Goal: Information Seeking & Learning: Understand process/instructions

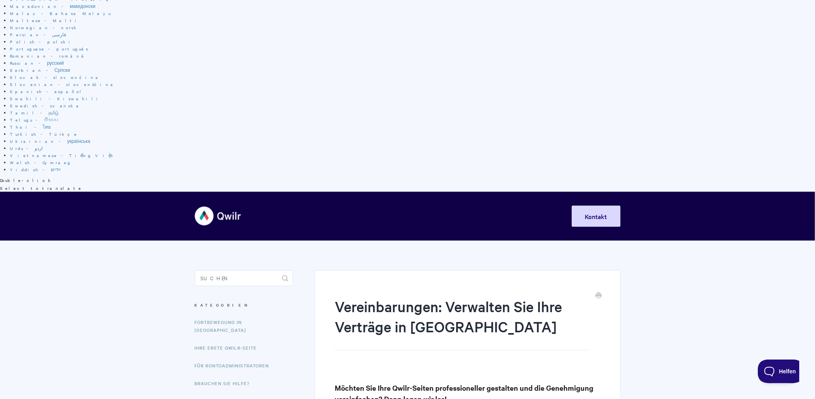
scroll to position [315, 0]
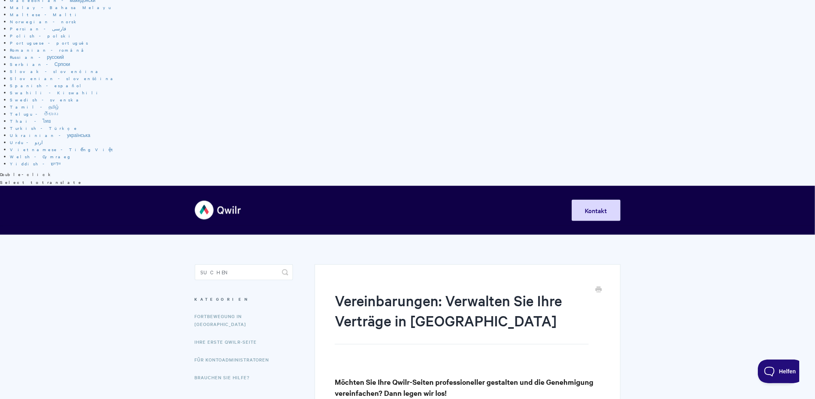
drag, startPoint x: 395, startPoint y: 178, endPoint x: 417, endPoint y: 180, distance: 22.2
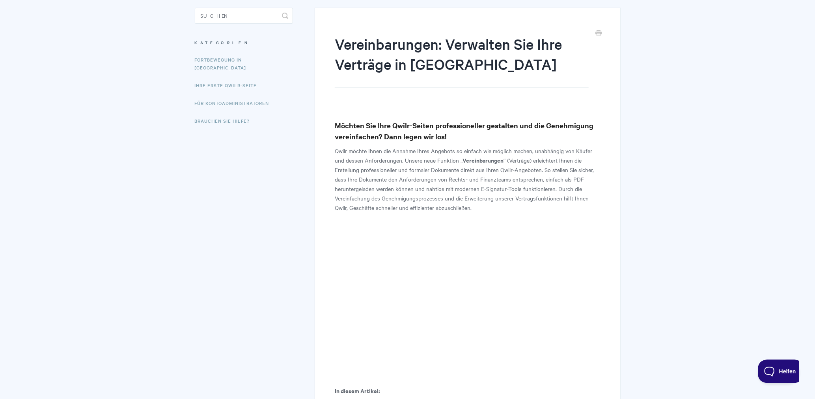
scroll to position [631, 0]
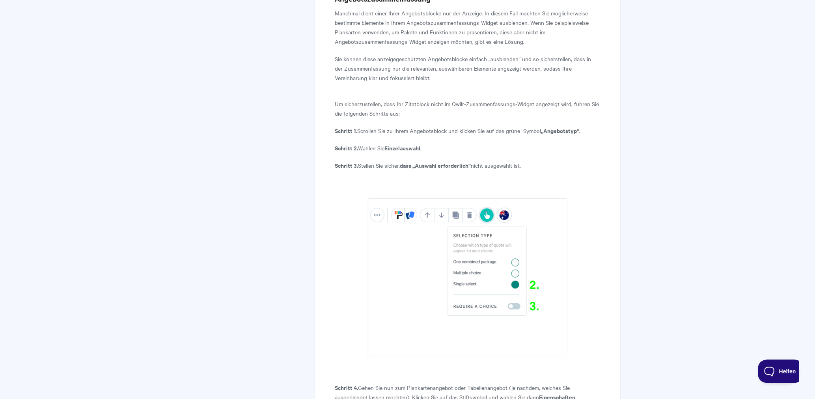
scroll to position [6417, 0]
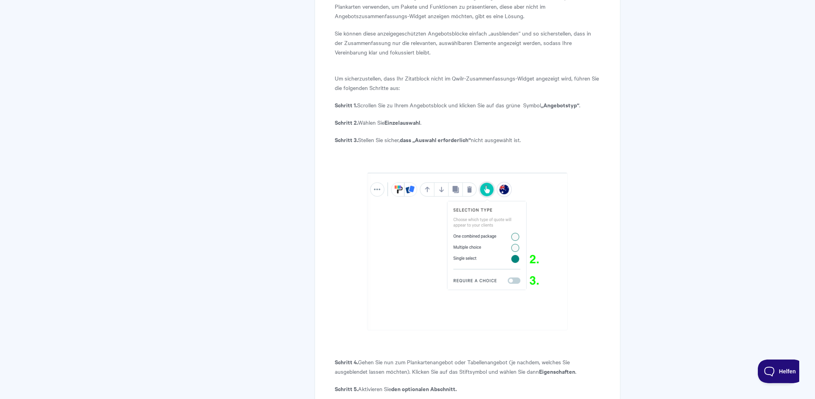
drag, startPoint x: 577, startPoint y: 204, endPoint x: 142, endPoint y: 131, distance: 441.1
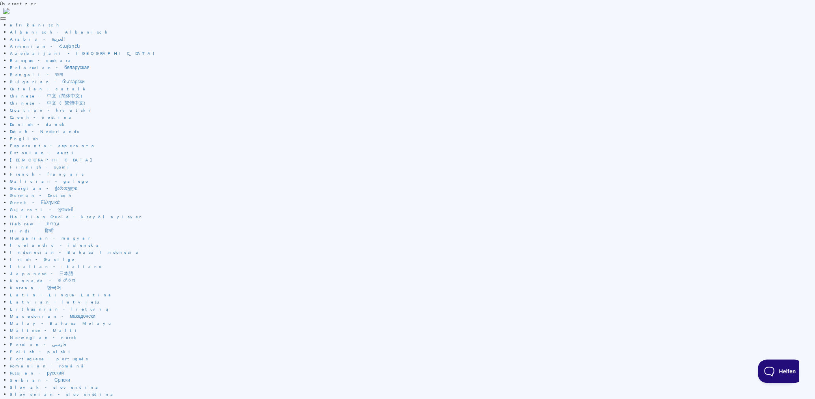
scroll to position [0, 0]
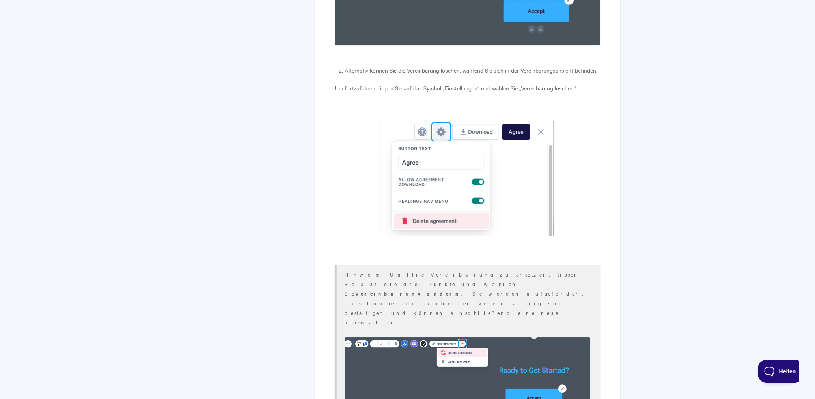
scroll to position [4667, 0]
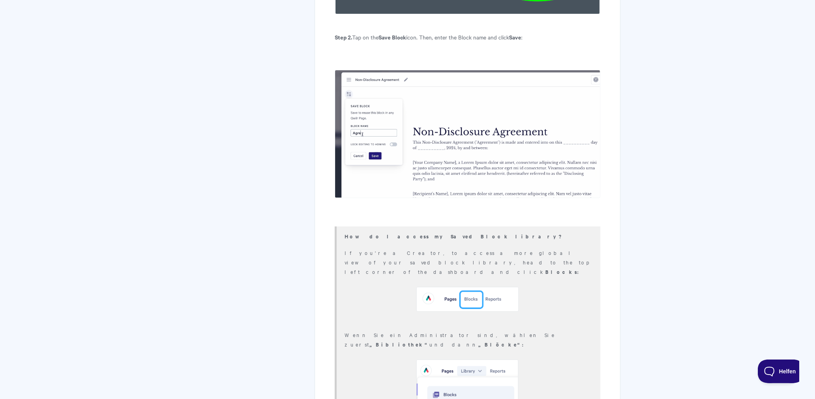
scroll to position [5288, 0]
